Goal: Transaction & Acquisition: Purchase product/service

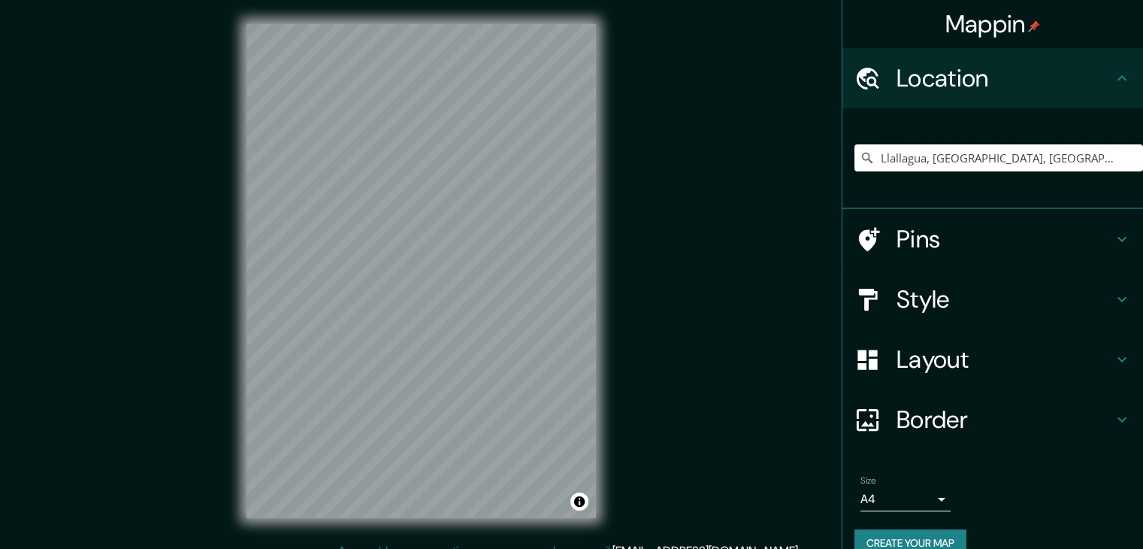
click at [1092, 154] on input "Llallagua, Departamento de Potosí, Bolivia" at bounding box center [998, 157] width 289 height 27
drag, startPoint x: 1094, startPoint y: 155, endPoint x: 1058, endPoint y: 164, distance: 37.2
click at [1057, 164] on input "Llallagua, Departamento de Potosí, Bolivia" at bounding box center [998, 157] width 289 height 27
type input "Llallagua, Departamento de Potosí,"
click at [1077, 160] on input "Llallagua, Departamento de Potosí," at bounding box center [998, 157] width 289 height 27
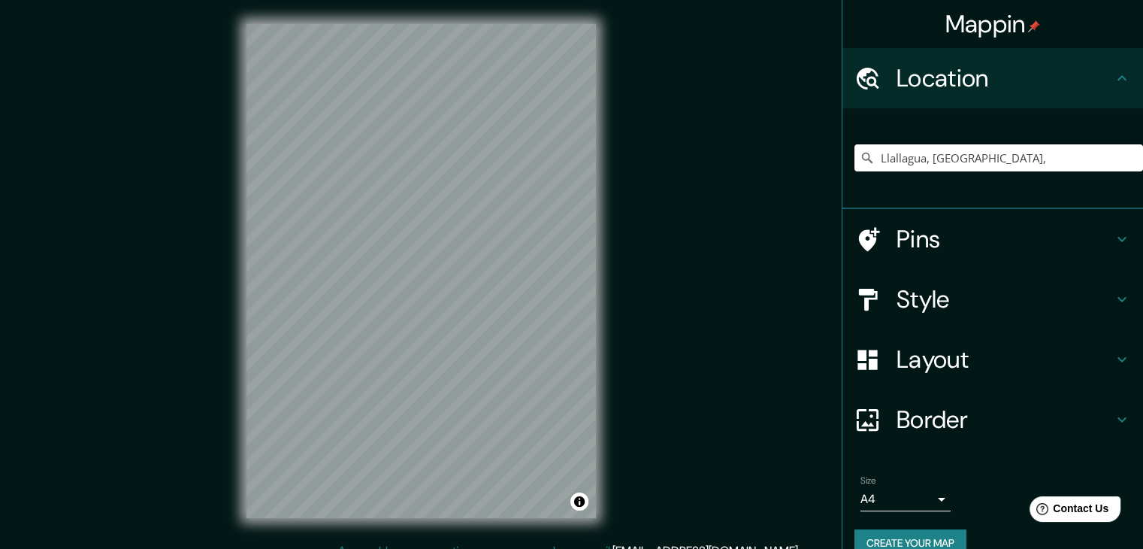
click at [1068, 168] on input "Llallagua, Departamento de Potosí," at bounding box center [998, 157] width 289 height 27
click at [987, 126] on div "Llallagua, Departamento de Potosí," at bounding box center [998, 157] width 289 height 75
click at [1085, 80] on h4 "Location" at bounding box center [1004, 78] width 216 height 30
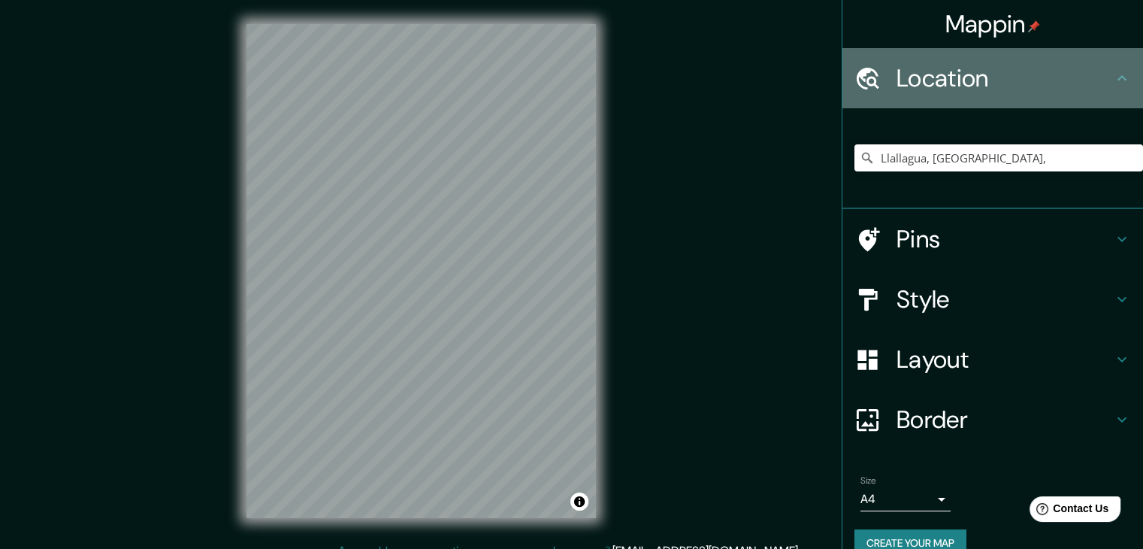
click at [1117, 80] on icon at bounding box center [1122, 78] width 18 height 18
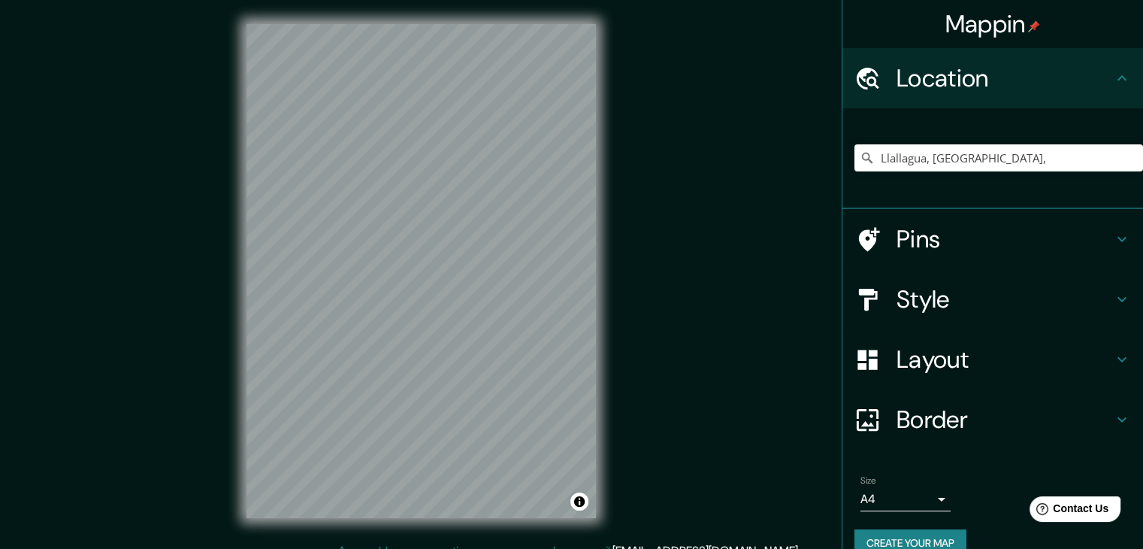
click at [1116, 81] on icon at bounding box center [1122, 78] width 18 height 18
click at [944, 249] on h4 "Pins" at bounding box center [1004, 239] width 216 height 30
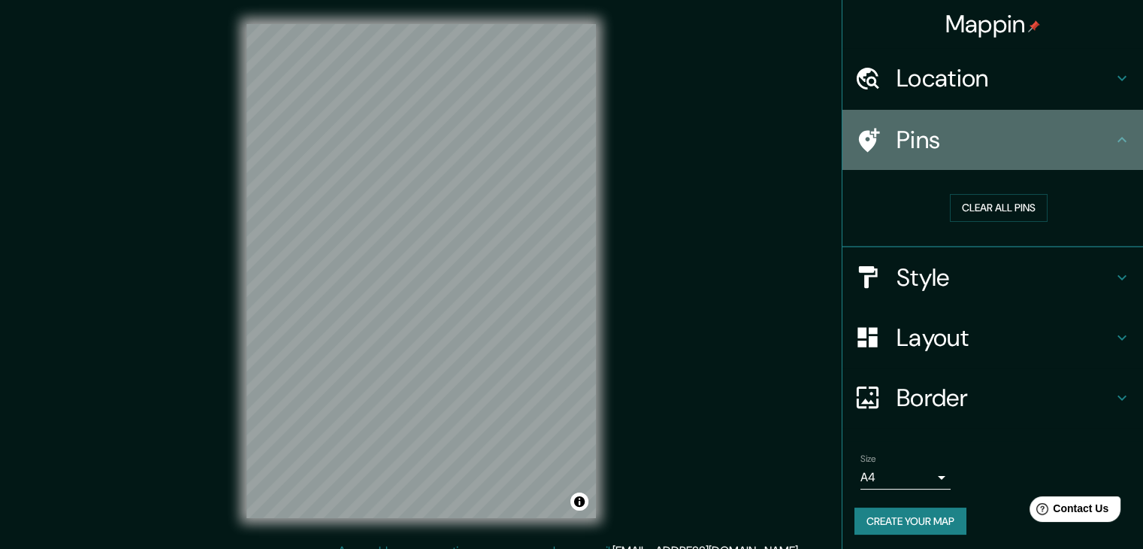
click at [996, 135] on h4 "Pins" at bounding box center [1004, 140] width 216 height 30
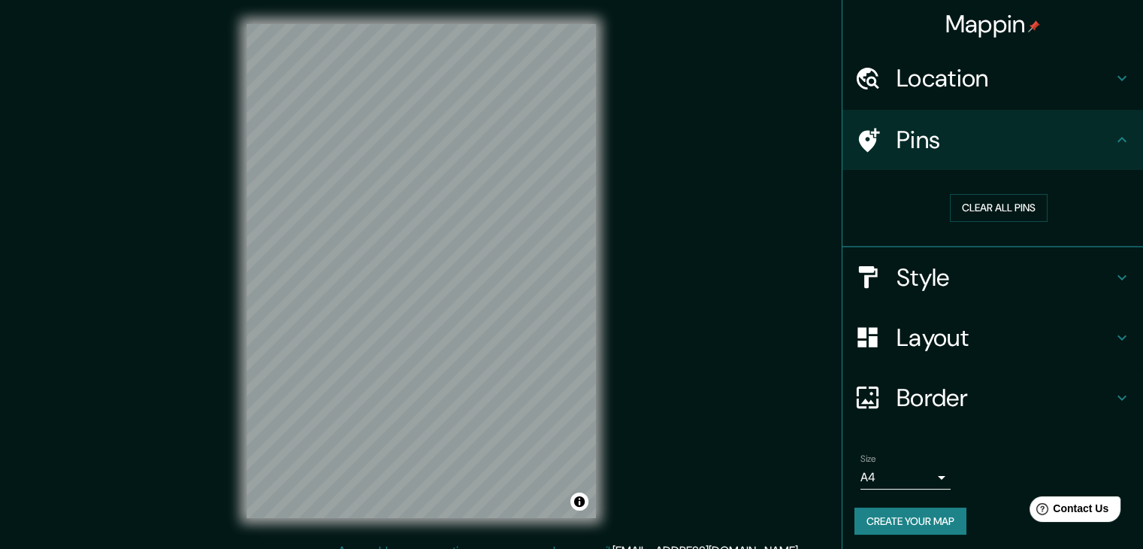
click at [1008, 93] on div "Location" at bounding box center [992, 78] width 301 height 60
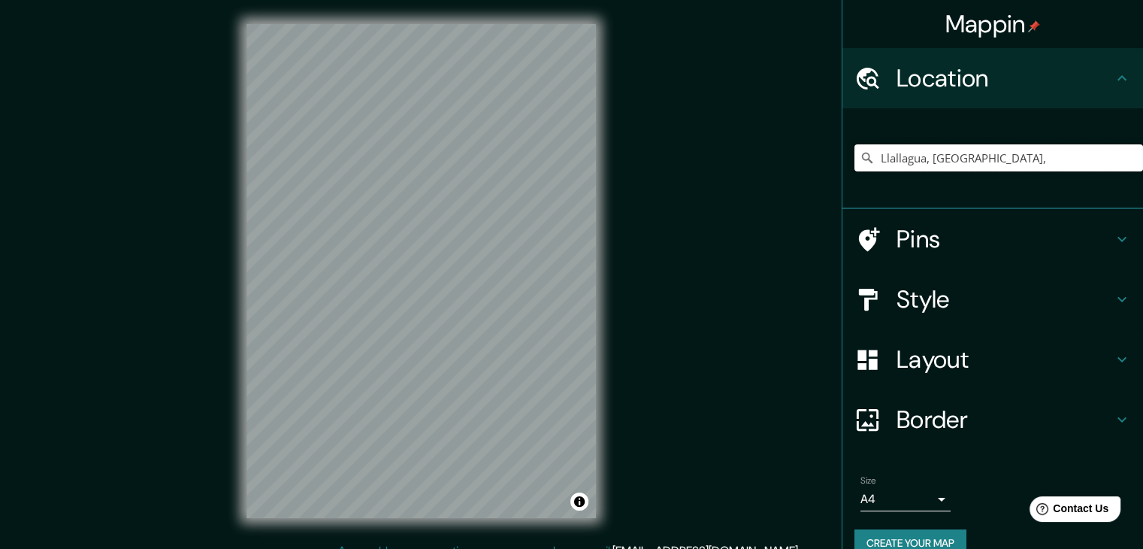
click at [973, 163] on input "Llallagua, Departamento de Potosí," at bounding box center [998, 157] width 289 height 27
drag, startPoint x: 1068, startPoint y: 152, endPoint x: 810, endPoint y: 162, distance: 258.7
click at [810, 162] on div "Mappin Location Llallagua, Departamento de Potosí, Pins Style Layout Border Cho…" at bounding box center [571, 283] width 1143 height 566
click at [936, 154] on input "Pick your city or area" at bounding box center [998, 157] width 289 height 27
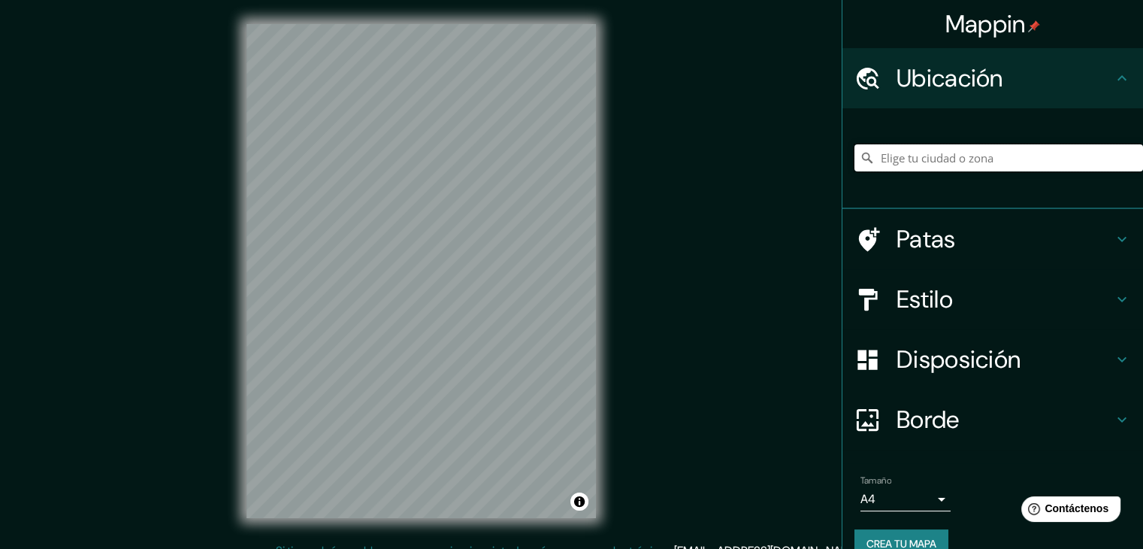
click at [949, 157] on input "Elige tu ciudad o zona" at bounding box center [998, 157] width 289 height 27
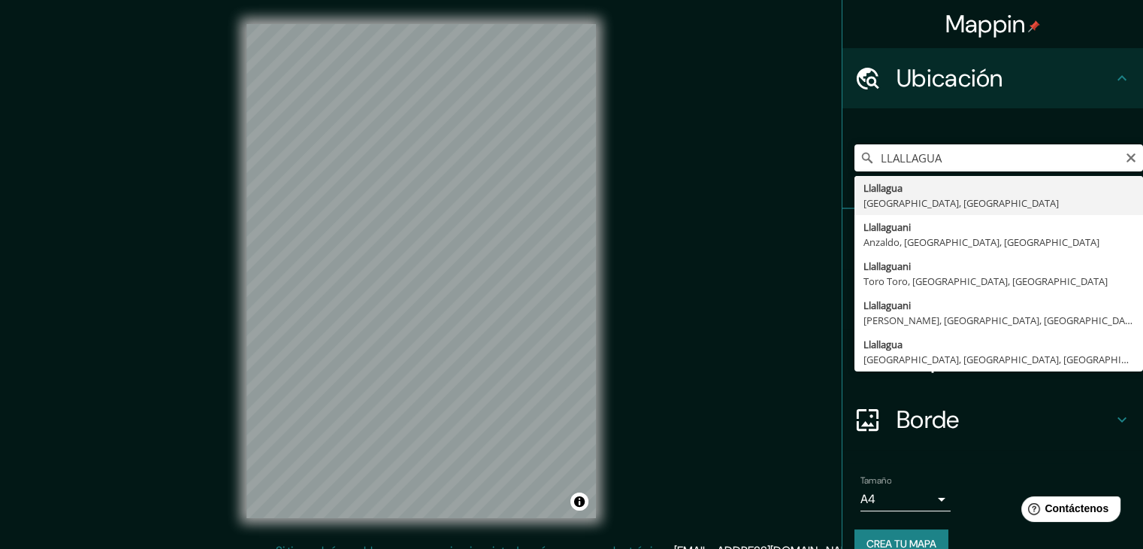
type input "Llallagua, Departamento de Potosí, Bolivia"
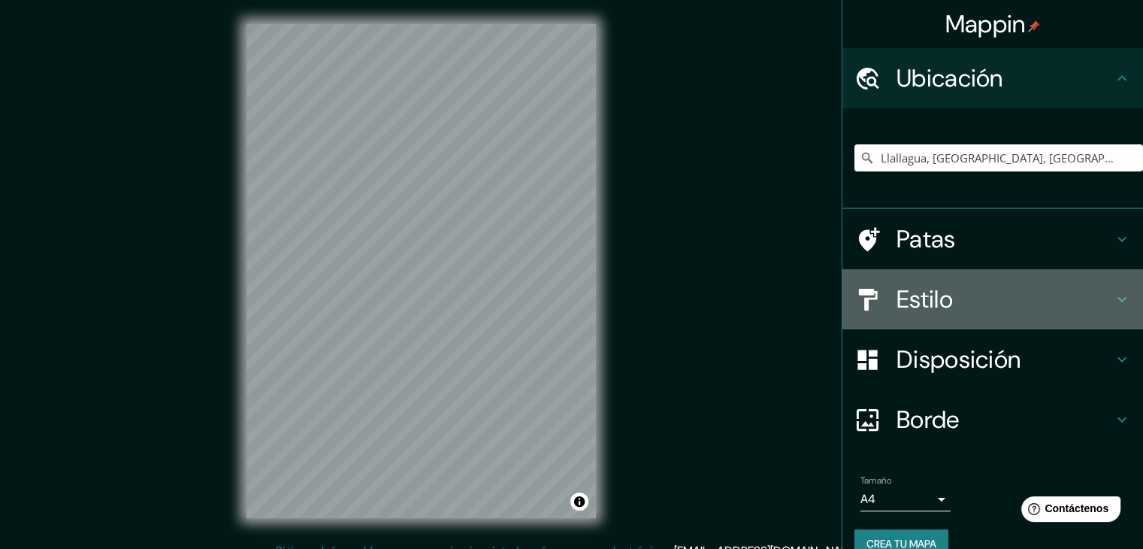
click at [966, 304] on h4 "Estilo" at bounding box center [1004, 299] width 216 height 30
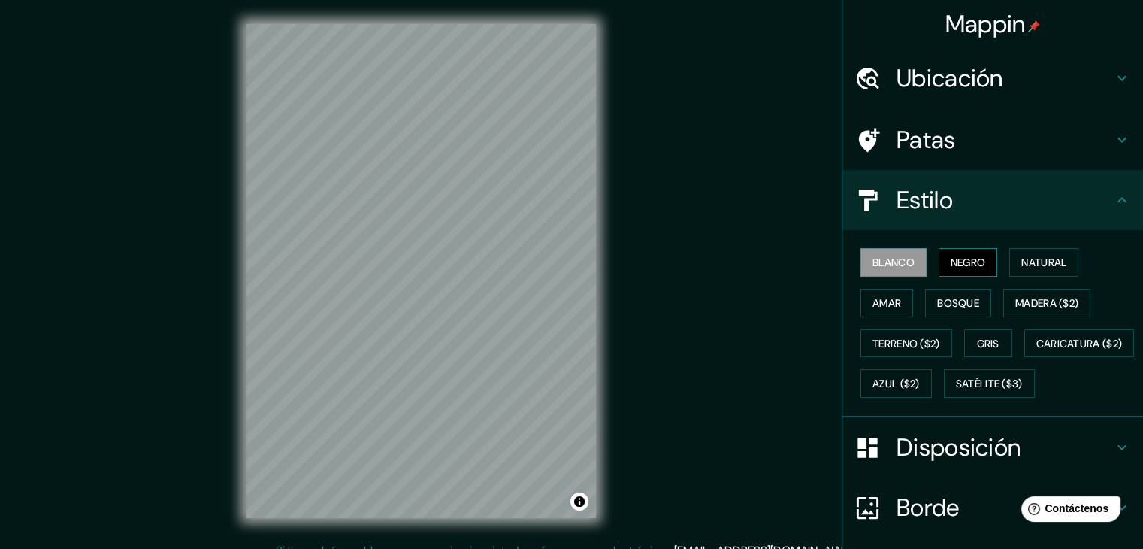
click at [969, 267] on font "Negro" at bounding box center [968, 262] width 35 height 14
click at [953, 302] on font "Bosque" at bounding box center [958, 303] width 42 height 14
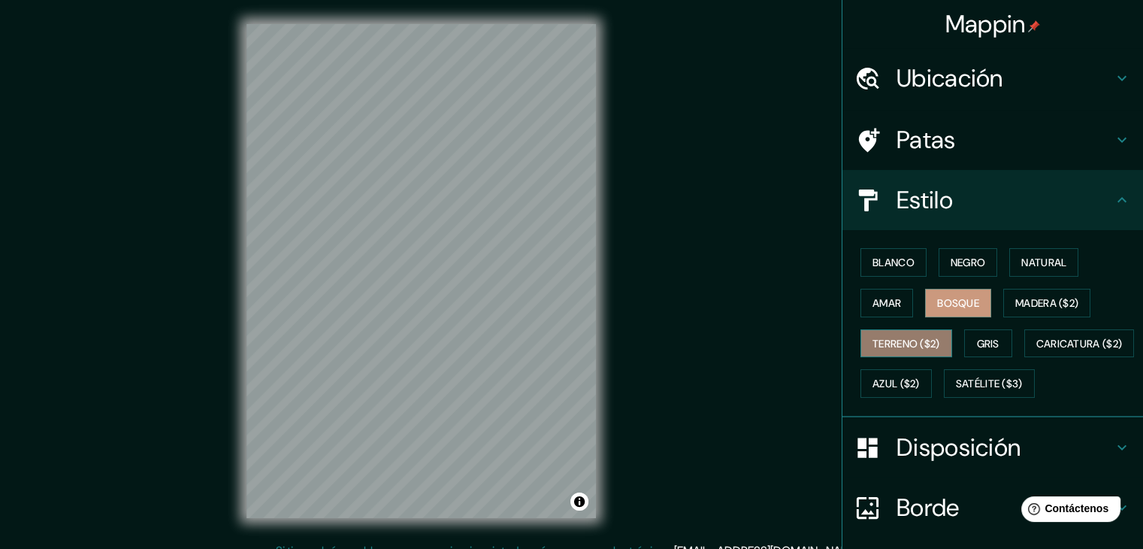
click at [917, 341] on font "Terreno ($2)" at bounding box center [906, 344] width 68 height 14
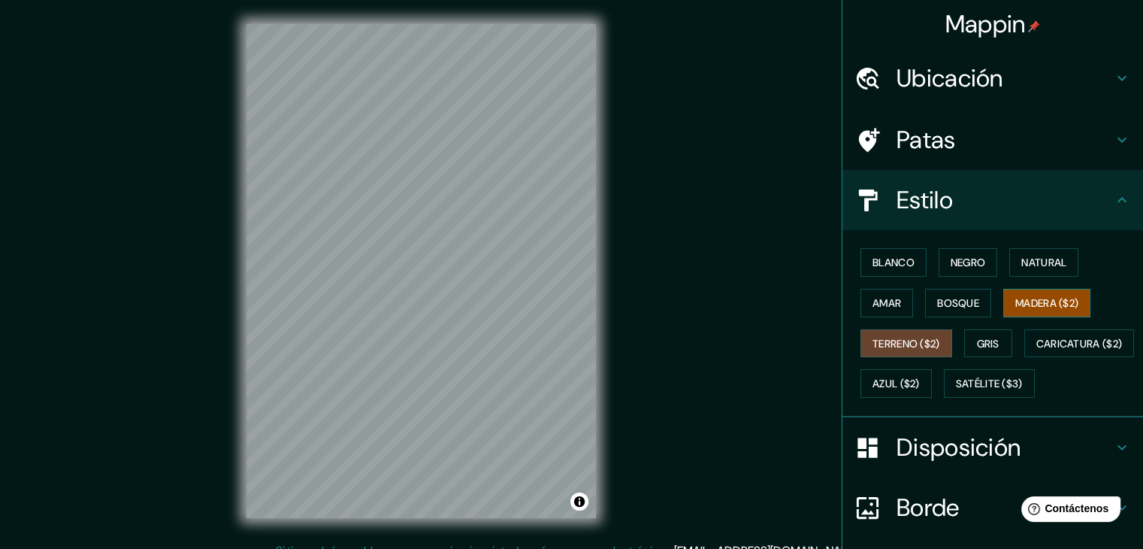
click at [1025, 293] on font "Madera ($2)" at bounding box center [1046, 303] width 63 height 20
click at [1023, 269] on font "Natural" at bounding box center [1043, 262] width 45 height 20
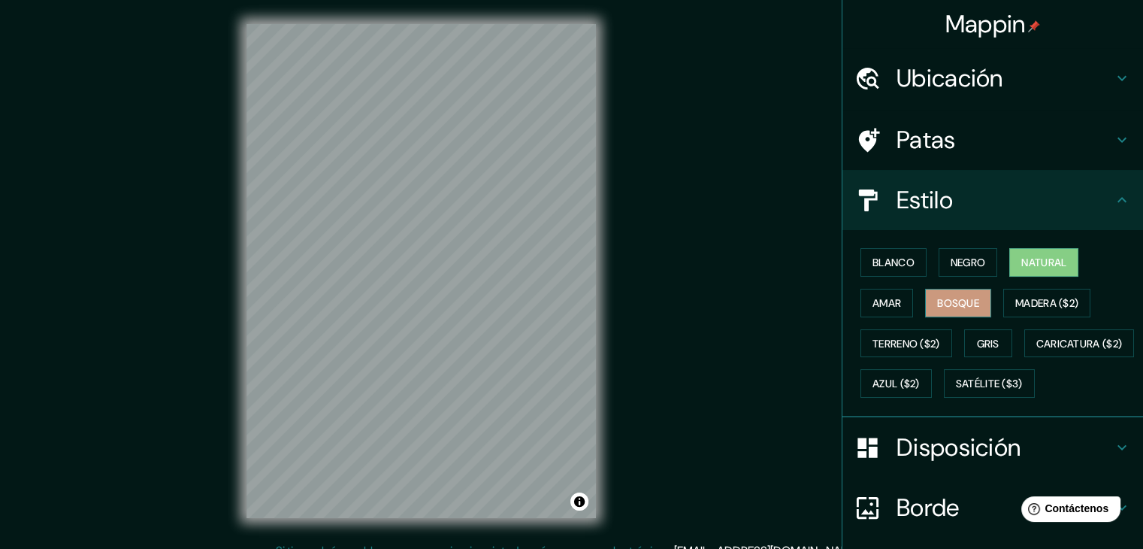
click at [962, 305] on font "Bosque" at bounding box center [958, 303] width 42 height 14
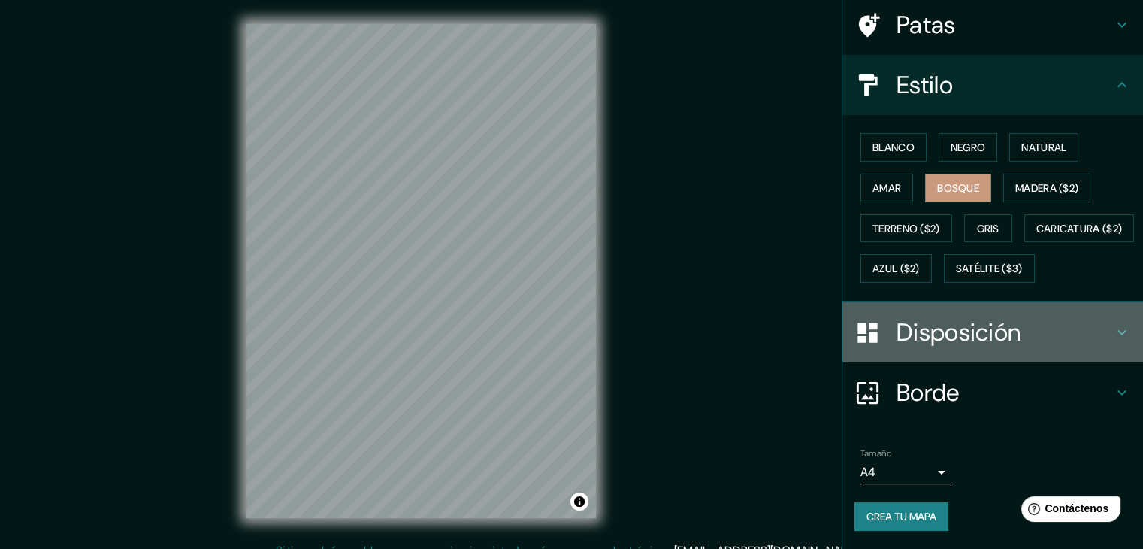
click at [990, 325] on font "Disposición" at bounding box center [958, 332] width 124 height 32
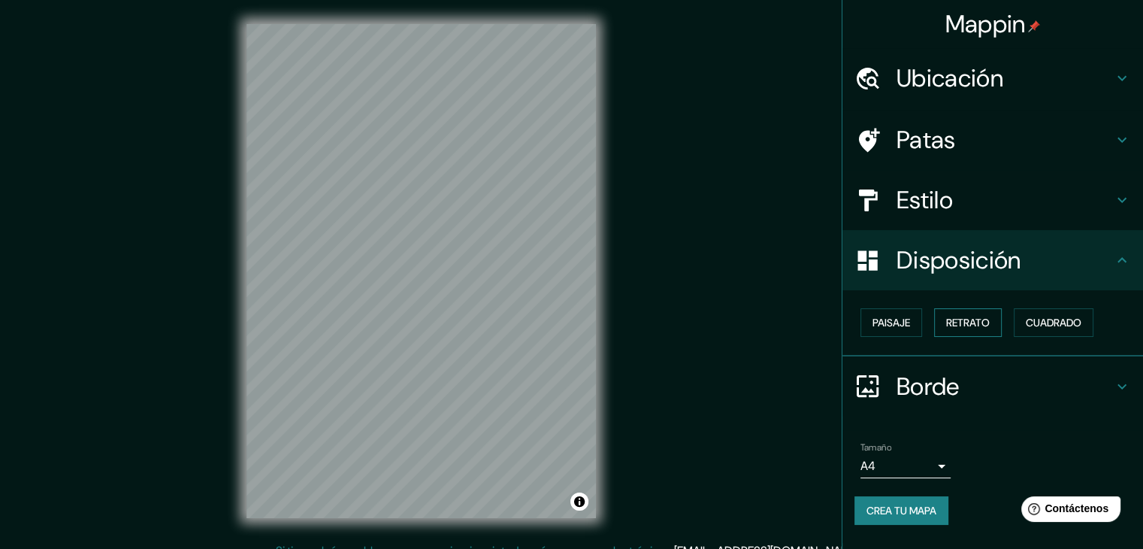
click at [954, 318] on font "Retrato" at bounding box center [968, 323] width 44 height 14
click at [902, 319] on font "Paisaje" at bounding box center [891, 323] width 38 height 14
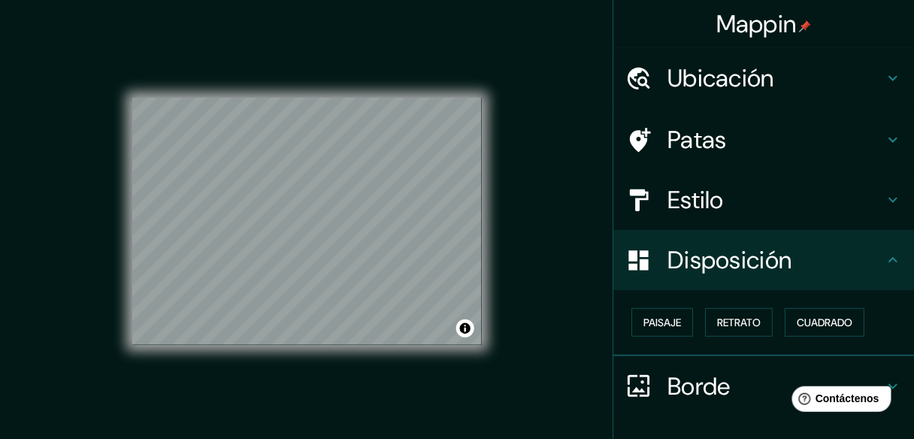
drag, startPoint x: 1050, startPoint y: 446, endPoint x: 560, endPoint y: 237, distance: 532.3
click at [560, 237] on div "Mappin Ubicación Llallagua, Departamento de Potosí, Bolivia Patas Estilo Dispos…" at bounding box center [457, 233] width 914 height 467
click at [725, 307] on div "Paisaje Retrato Cuadrado" at bounding box center [769, 322] width 289 height 41
drag, startPoint x: 725, startPoint y: 316, endPoint x: 715, endPoint y: 319, distance: 11.2
click at [725, 316] on font "Retrato" at bounding box center [739, 323] width 44 height 14
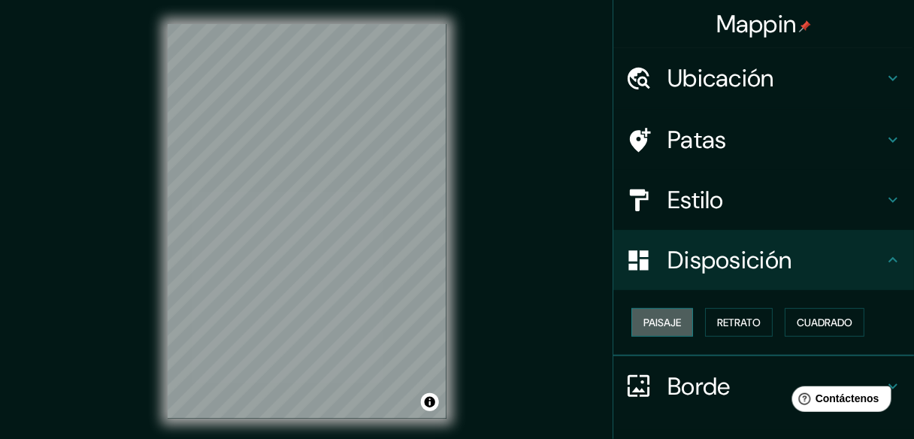
click at [674, 319] on button "Paisaje" at bounding box center [662, 322] width 62 height 29
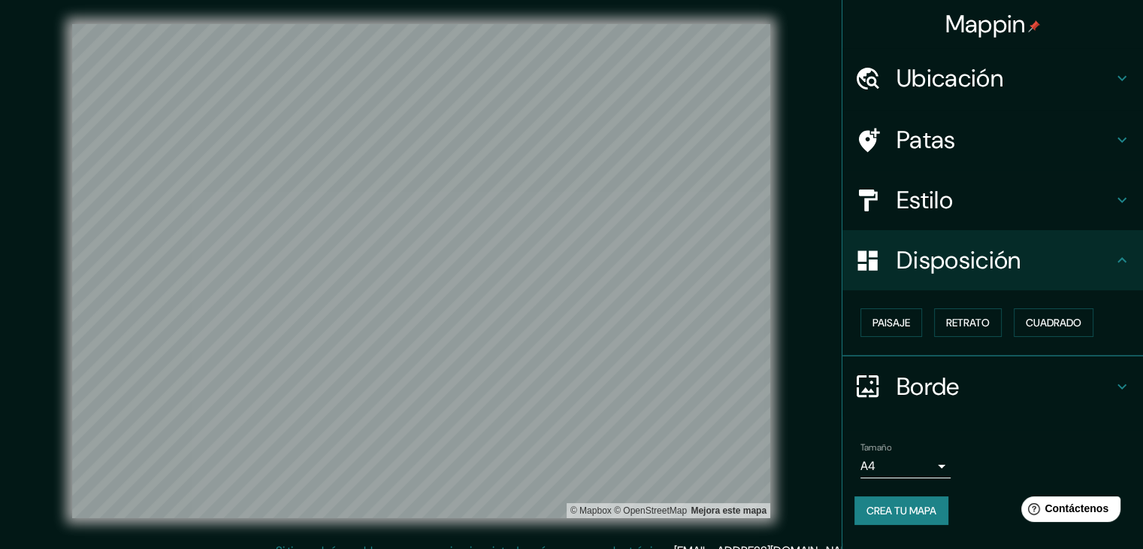
click at [960, 193] on h4 "Estilo" at bounding box center [1004, 200] width 216 height 30
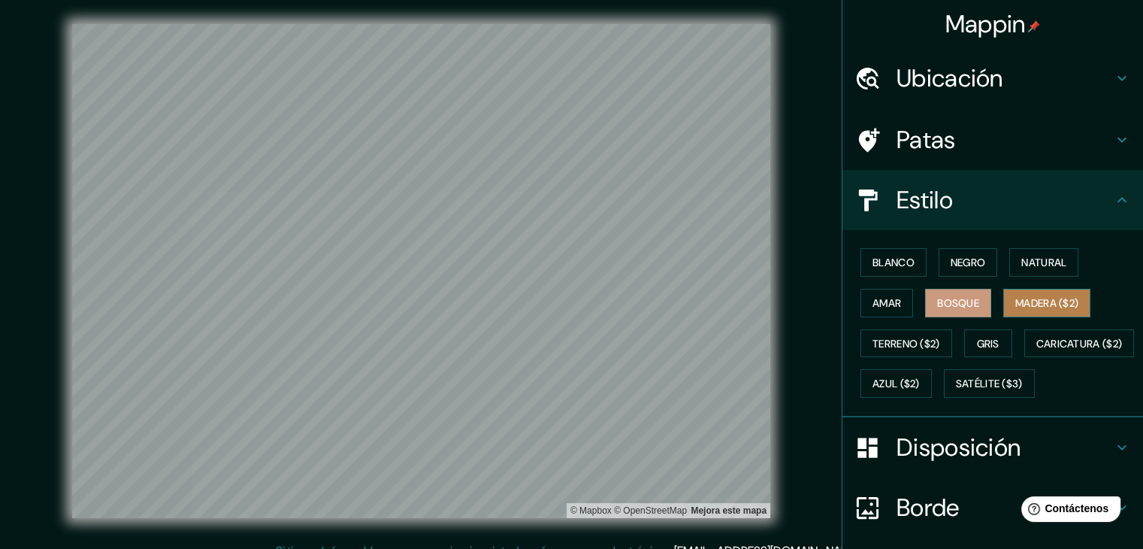
click at [1021, 305] on font "Madera ($2)" at bounding box center [1046, 303] width 63 height 14
click at [977, 337] on font "Gris" at bounding box center [988, 344] width 23 height 14
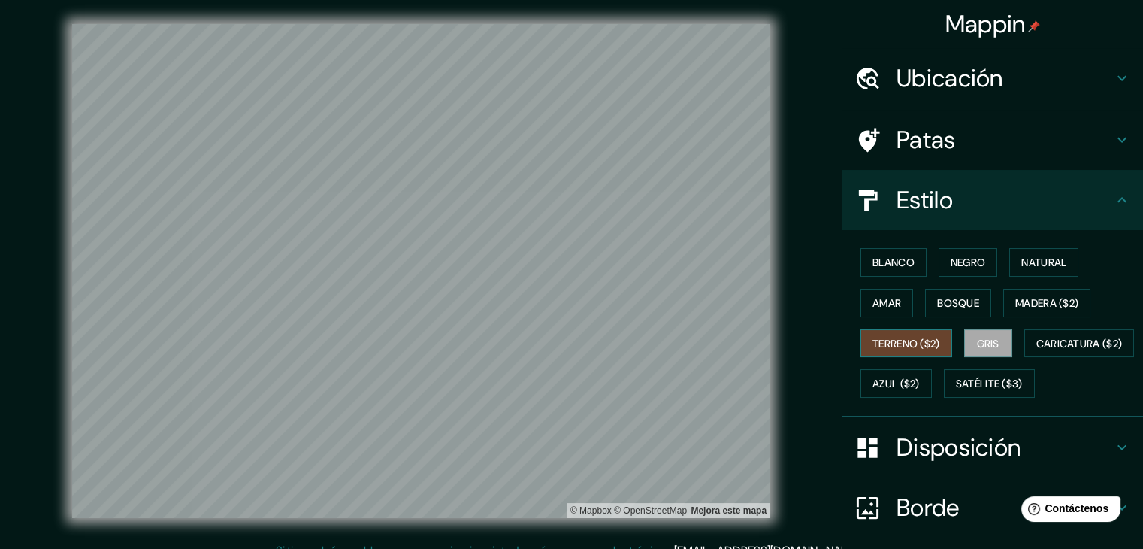
click at [920, 342] on font "Terreno ($2)" at bounding box center [906, 344] width 68 height 14
click at [941, 298] on font "Bosque" at bounding box center [958, 303] width 42 height 14
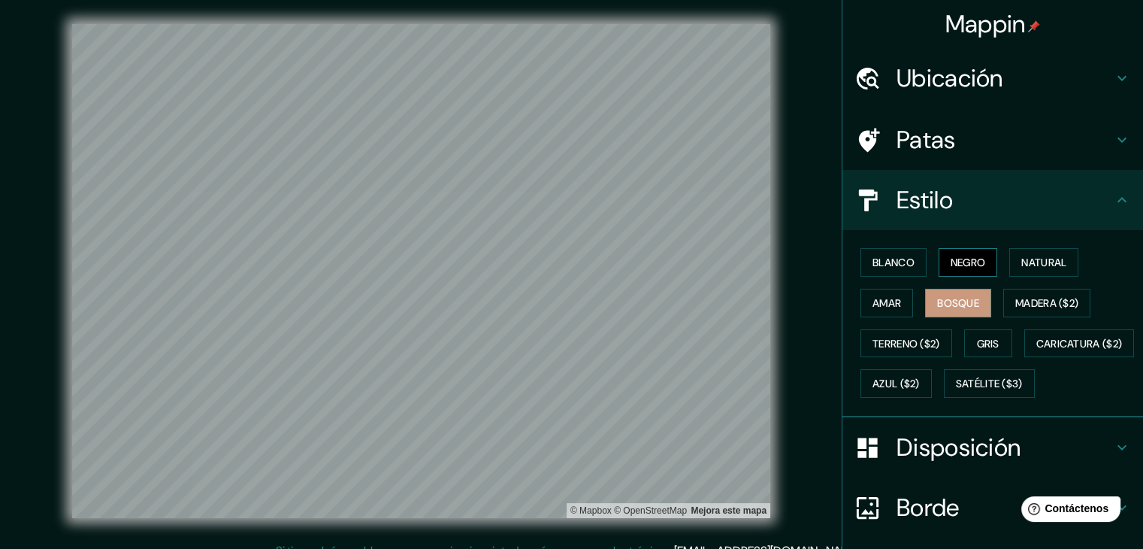
click at [951, 264] on font "Negro" at bounding box center [968, 262] width 35 height 14
click at [1027, 267] on font "Natural" at bounding box center [1043, 262] width 45 height 14
click at [966, 300] on font "Bosque" at bounding box center [958, 303] width 42 height 14
click at [1014, 249] on button "Natural" at bounding box center [1043, 262] width 69 height 29
click at [950, 299] on font "Bosque" at bounding box center [958, 303] width 42 height 14
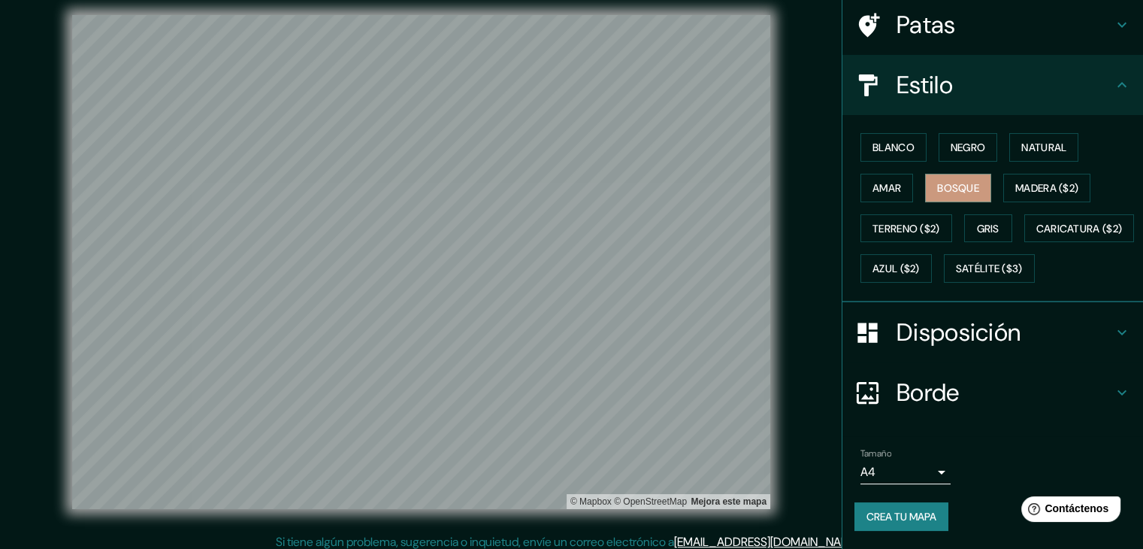
scroll to position [17, 0]
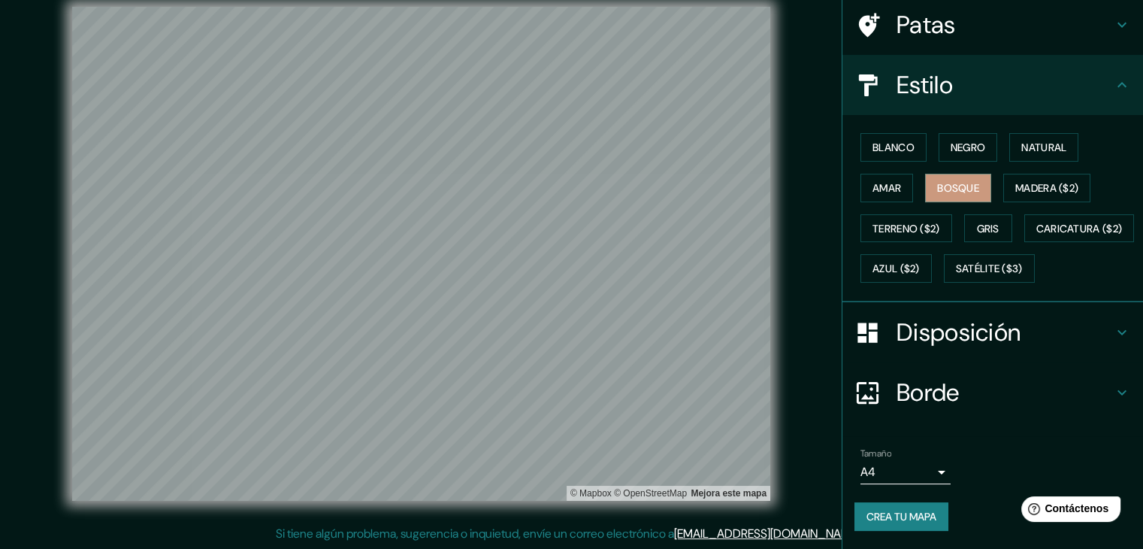
click at [882, 519] on font "Crea tu mapa" at bounding box center [901, 516] width 70 height 14
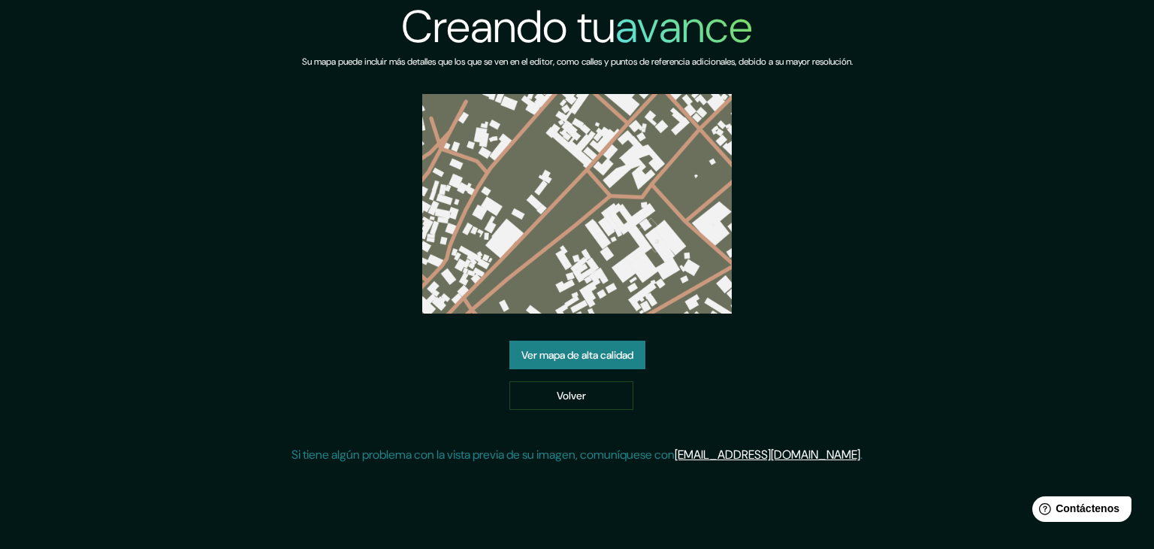
click at [585, 145] on img at bounding box center [577, 203] width 310 height 219
click at [548, 358] on font "Ver mapa de alta calidad" at bounding box center [577, 355] width 112 height 14
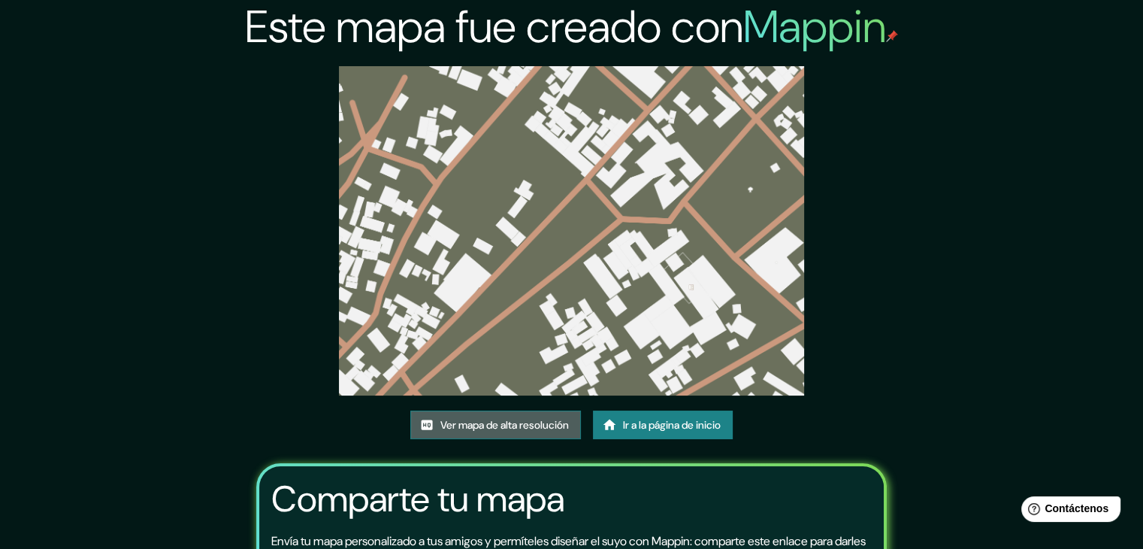
click at [469, 420] on font "Ver mapa de alta resolución" at bounding box center [504, 425] width 128 height 14
